Goal: Find specific page/section: Find specific page/section

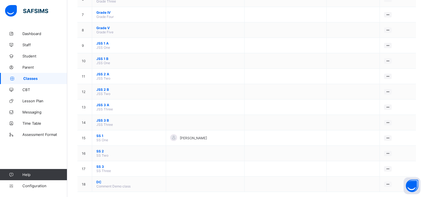
scroll to position [161, 0]
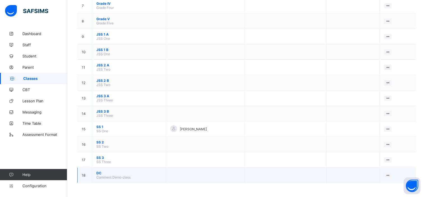
click at [97, 173] on span "DC" at bounding box center [128, 173] width 65 height 4
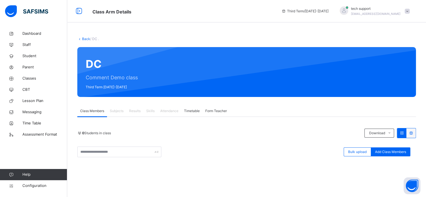
click at [264, 32] on div "Back / DC . DC Comment Demo class Third Term 2024-2025 Class Members Subjects R…" at bounding box center [246, 156] width 359 height 256
